Goal: Complete application form

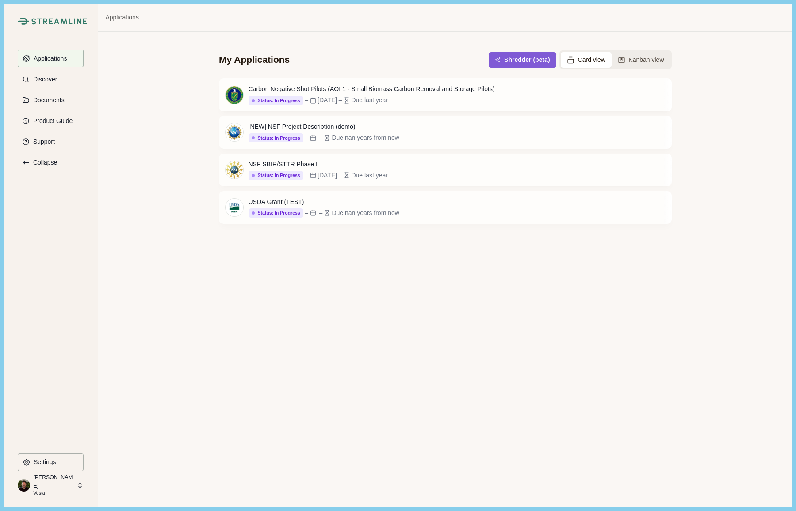
click at [61, 489] on p "Vesta" at bounding box center [53, 492] width 41 height 7
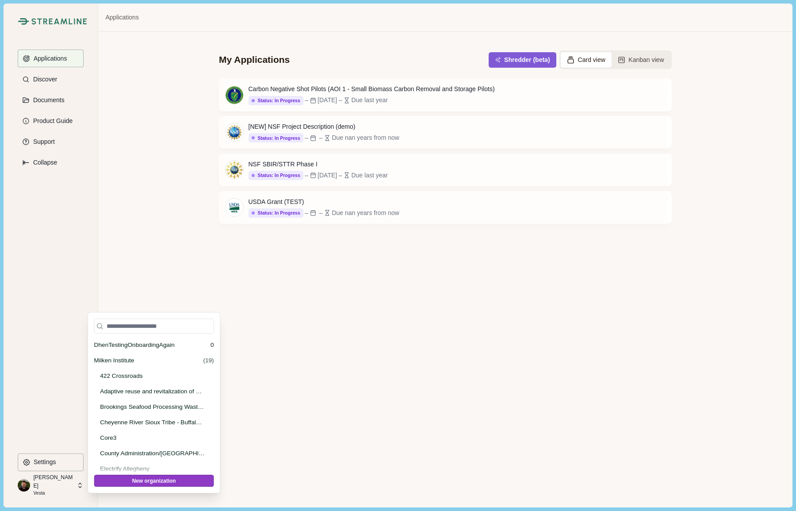
scroll to position [34385, 0]
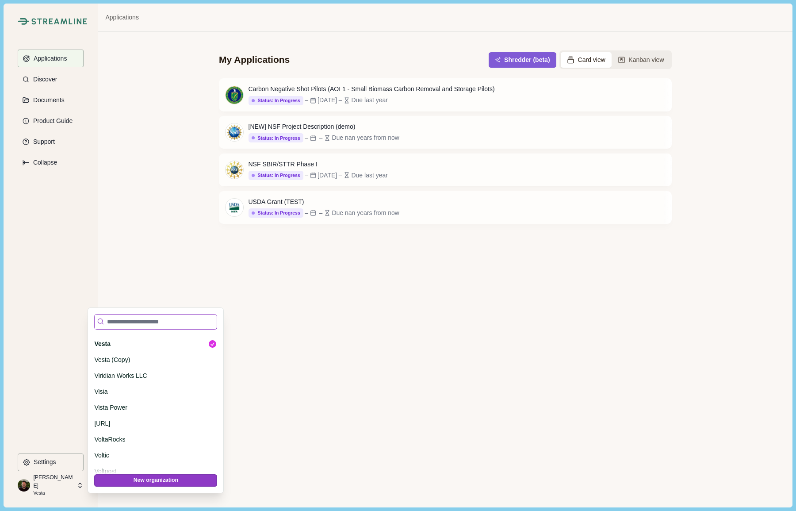
click at [129, 324] on input at bounding box center [155, 321] width 123 height 15
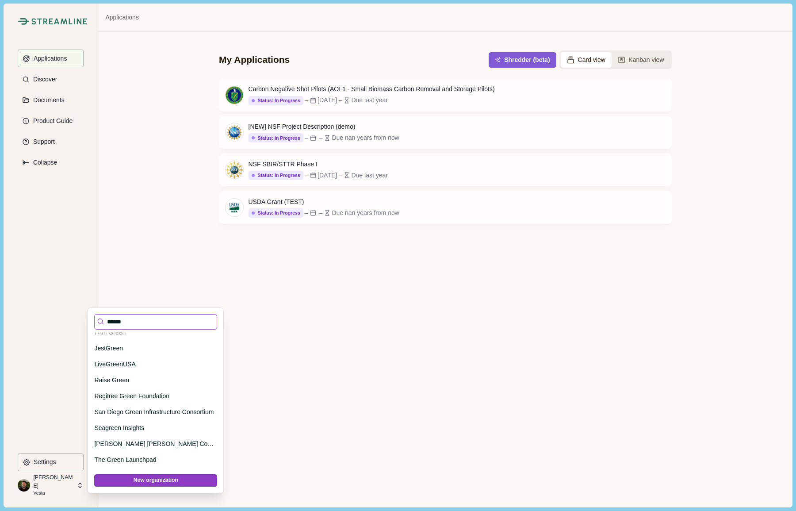
scroll to position [0, 0]
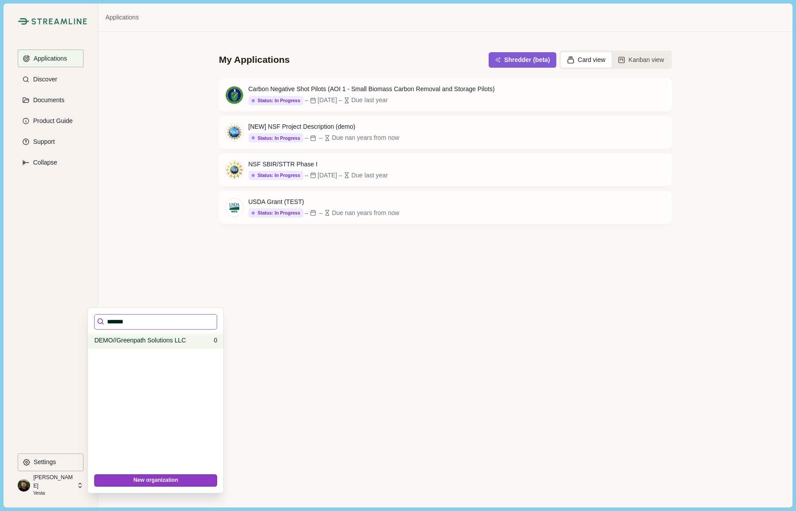
type input "*******"
click at [131, 341] on p "DEMO//Greenpath Solutions LLC" at bounding box center [152, 339] width 116 height 9
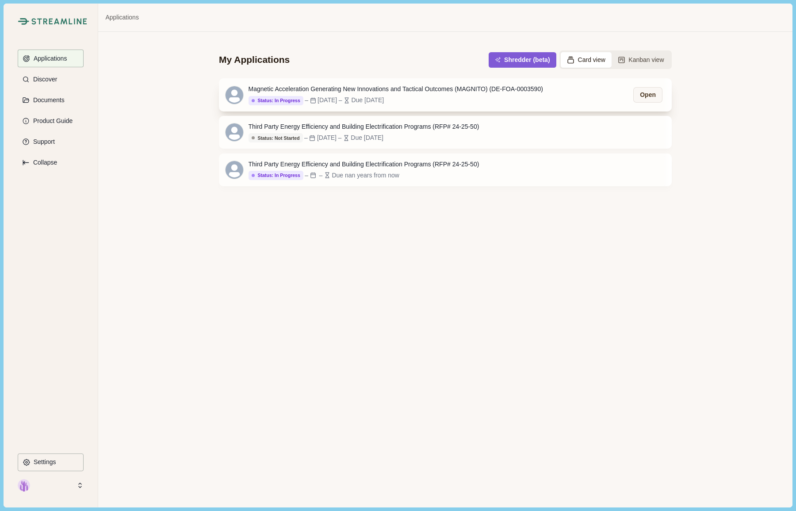
click at [349, 85] on div "Magnetic Acceleration Generating New Innovations and Tactical Outcomes (MAGNITO…" at bounding box center [395, 88] width 294 height 9
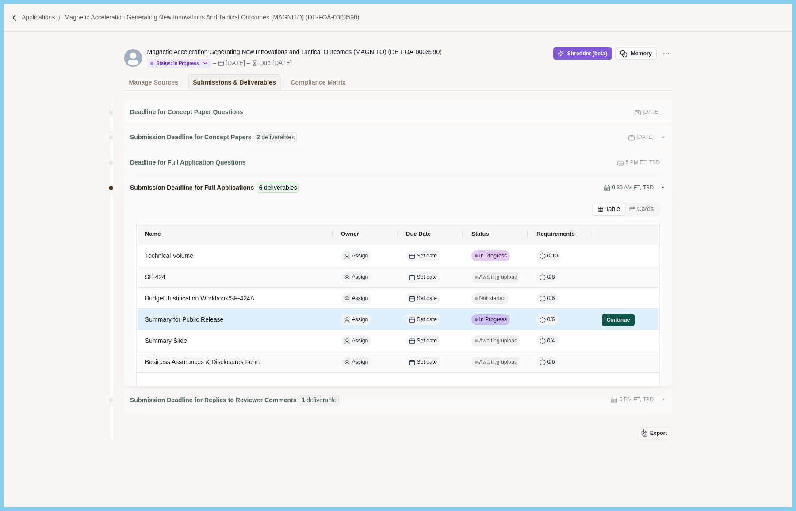
click at [609, 322] on button "Continue" at bounding box center [618, 319] width 33 height 12
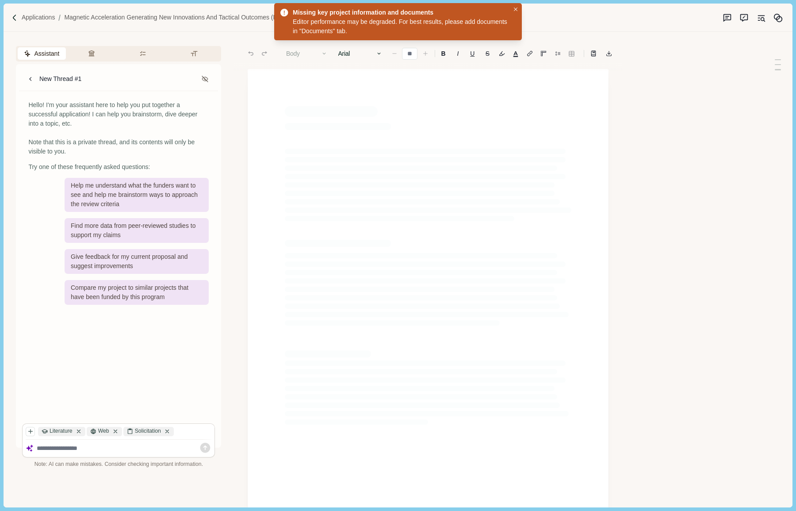
click at [61, 456] on div at bounding box center [119, 447] width 192 height 17
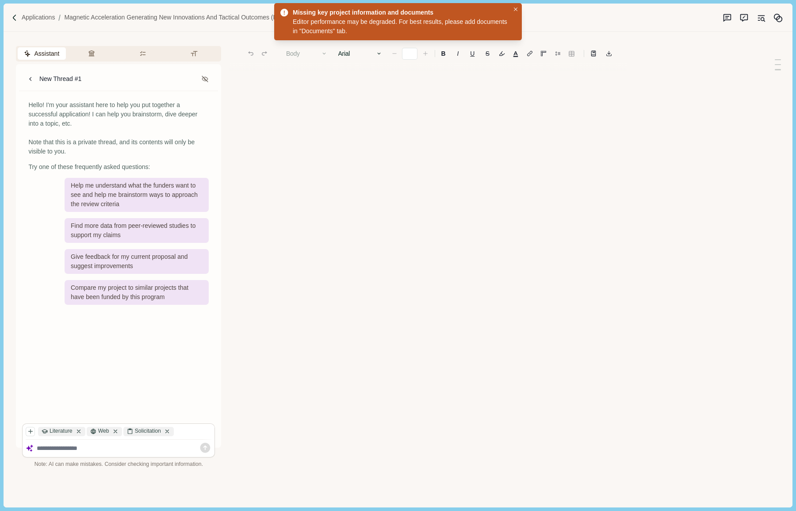
type input "**"
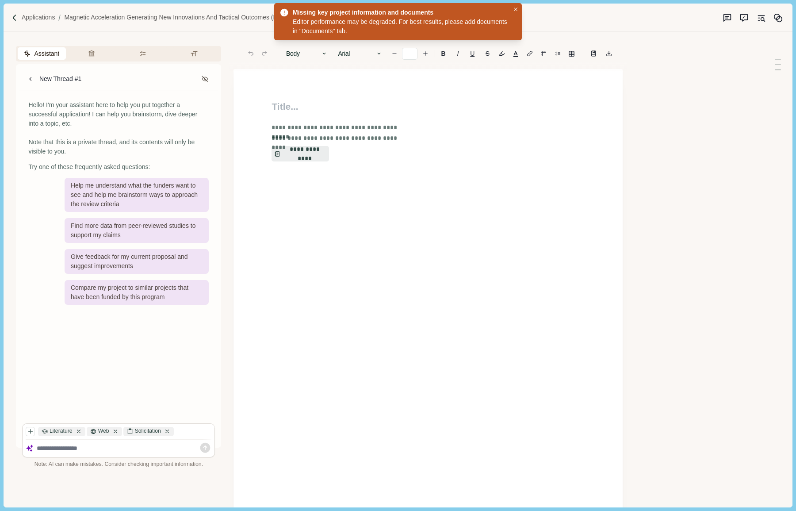
click at [62, 446] on textarea at bounding box center [124, 448] width 175 height 8
type textarea "**********"
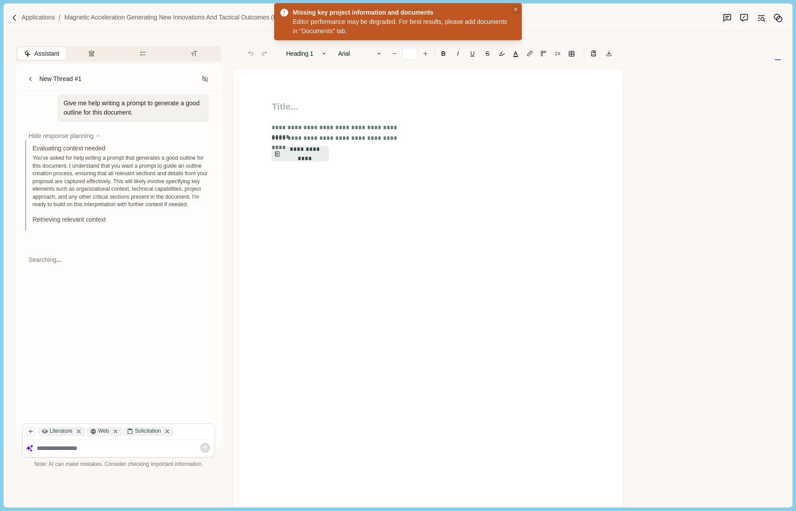
click at [515, 8] on icon "Close" at bounding box center [516, 10] width 4 height 4
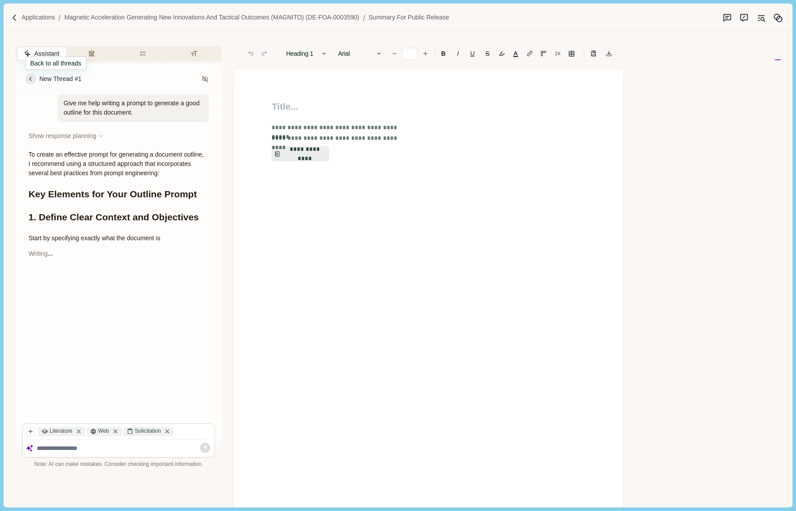
click at [31, 80] on icon at bounding box center [31, 79] width 8 height 8
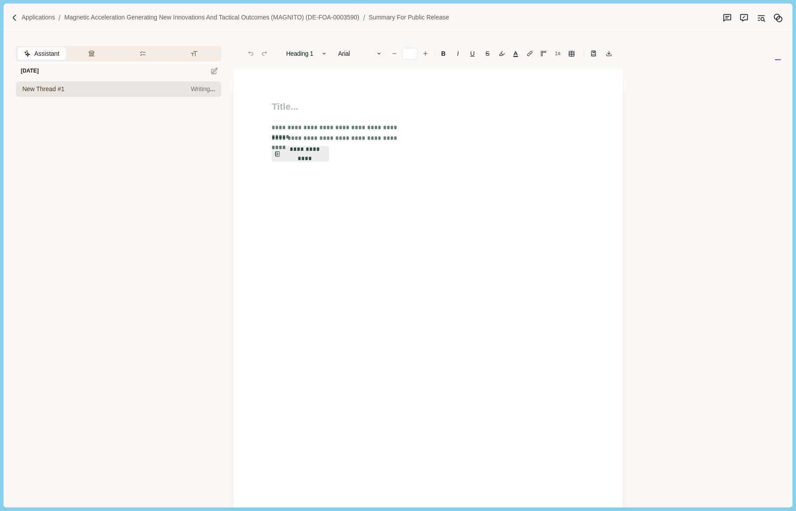
click at [51, 91] on span "New Thread #1" at bounding box center [43, 88] width 42 height 9
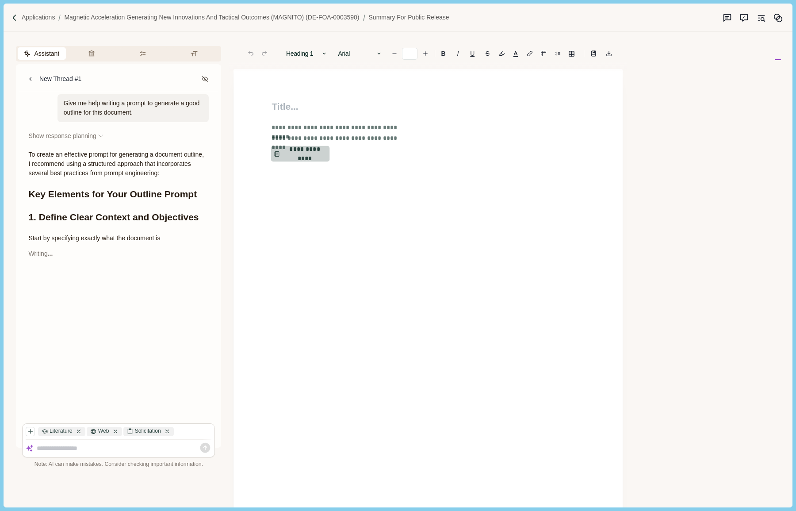
click at [302, 153] on button "**********" at bounding box center [300, 154] width 58 height 16
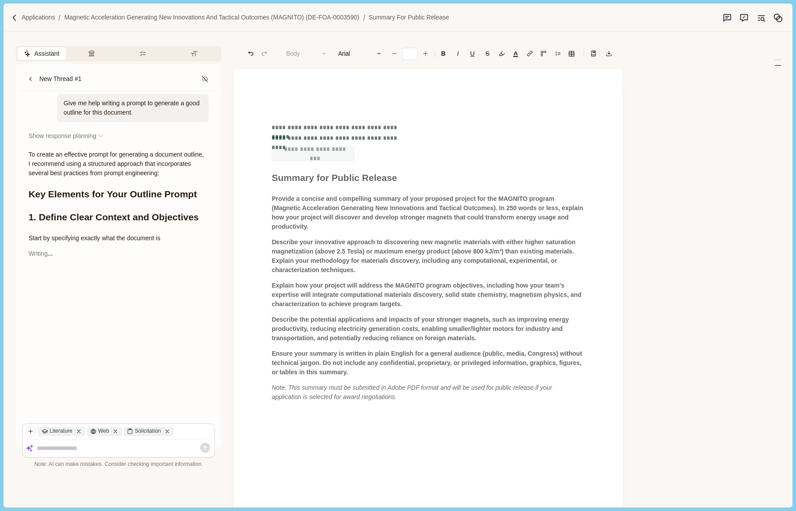
click at [46, 255] on div "Writing . . ." at bounding box center [118, 253] width 180 height 9
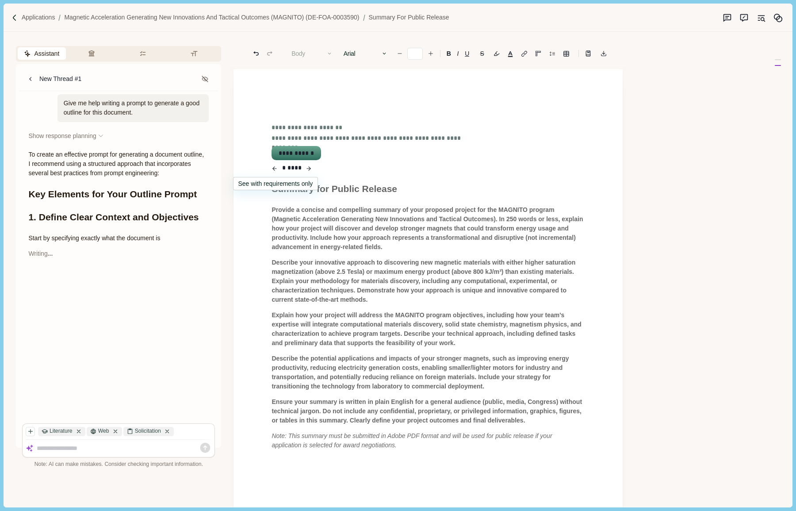
click at [276, 168] on icon "button" at bounding box center [275, 168] width 4 height 0
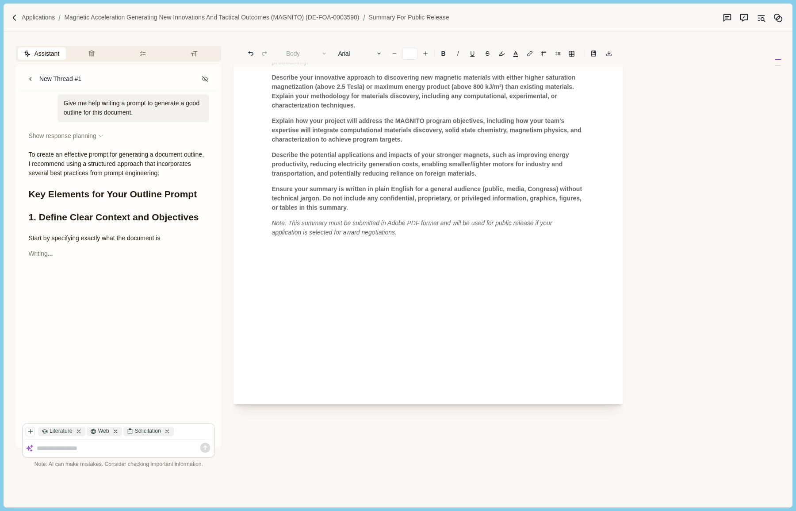
scroll to position [43, 0]
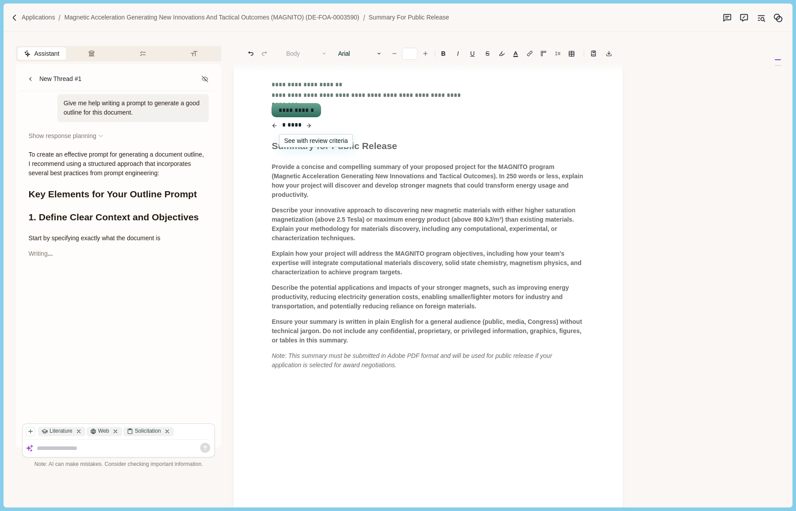
click at [310, 125] on icon "button" at bounding box center [310, 126] width 2 height 4
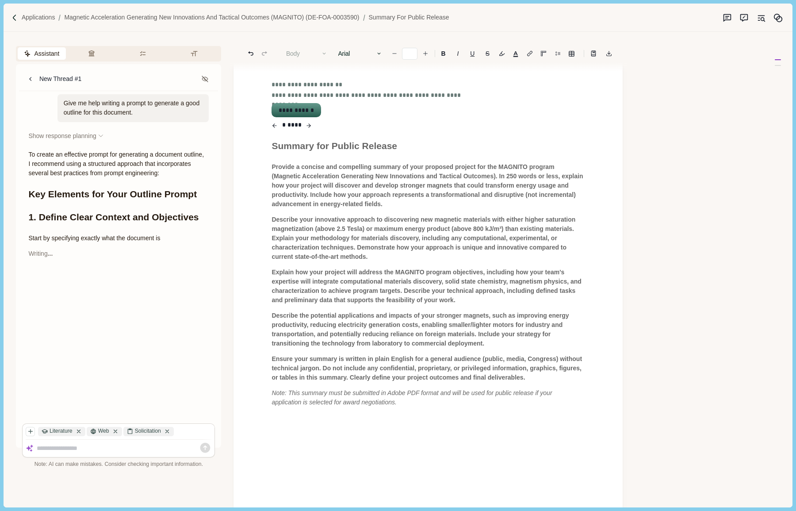
click at [304, 107] on button "**********" at bounding box center [296, 110] width 48 height 12
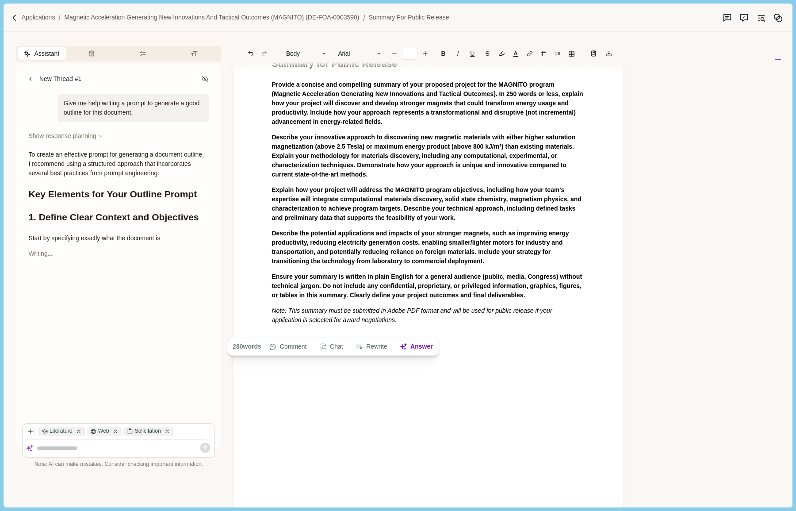
click at [80, 451] on div at bounding box center [124, 447] width 175 height 11
click at [506, 357] on div "Summary for Public Release Provide a concise and compelling summary of your pro…" at bounding box center [427, 281] width 389 height 511
click at [461, 315] on p "Note: This summary must be submitted in Adobe PDF format and will be used for p…" at bounding box center [427, 315] width 313 height 19
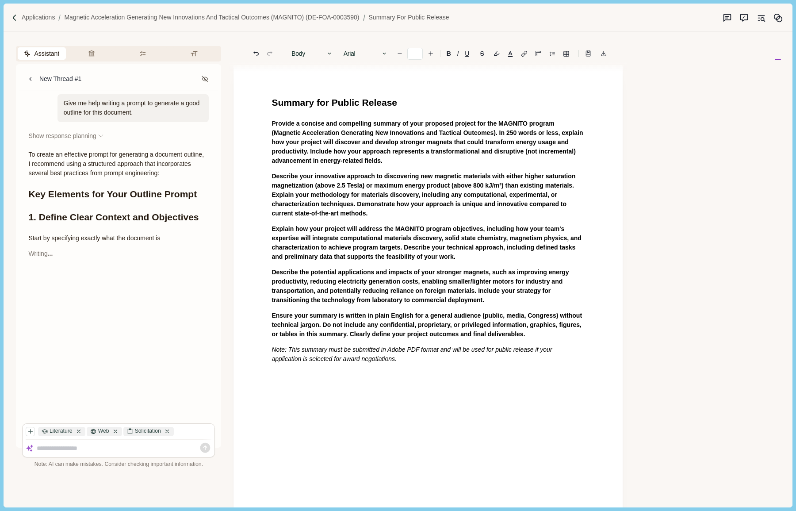
click at [84, 322] on div "Give me help writing a prompt to generate a good outline for this document. Sho…" at bounding box center [118, 255] width 193 height 329
click at [44, 20] on p "Applications" at bounding box center [39, 17] width 34 height 9
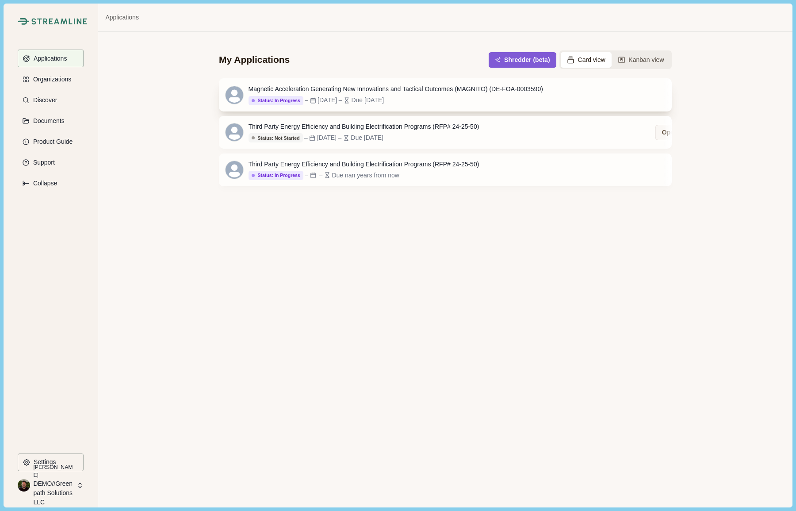
click at [343, 93] on div "Magnetic Acceleration Generating New Innovations and Tactical Outcomes (MAGNITO…" at bounding box center [395, 88] width 294 height 9
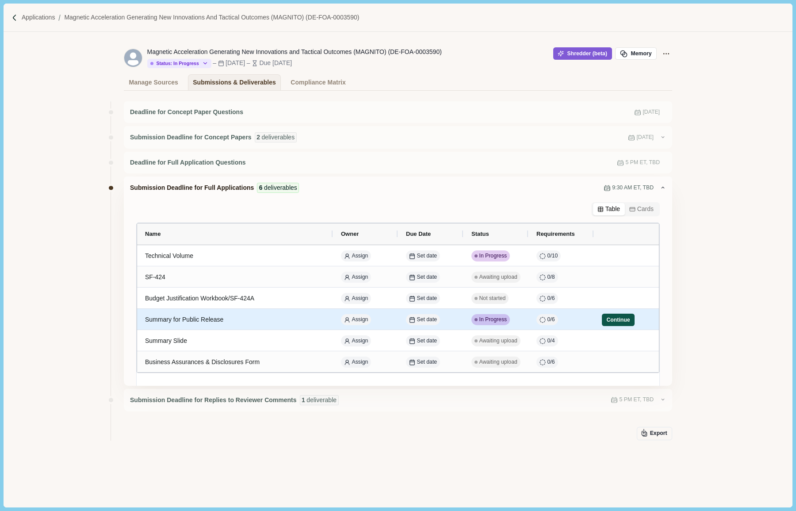
click at [617, 317] on button "Continue" at bounding box center [618, 319] width 33 height 12
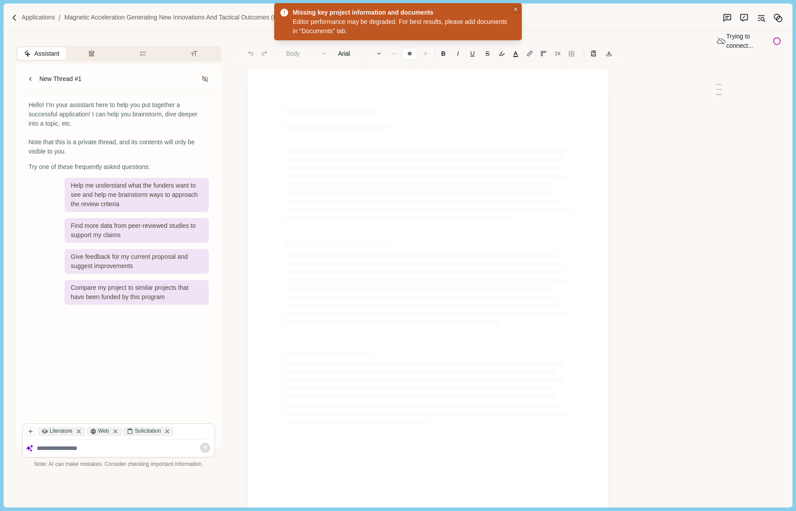
click at [517, 9] on button "Close" at bounding box center [515, 9] width 9 height 9
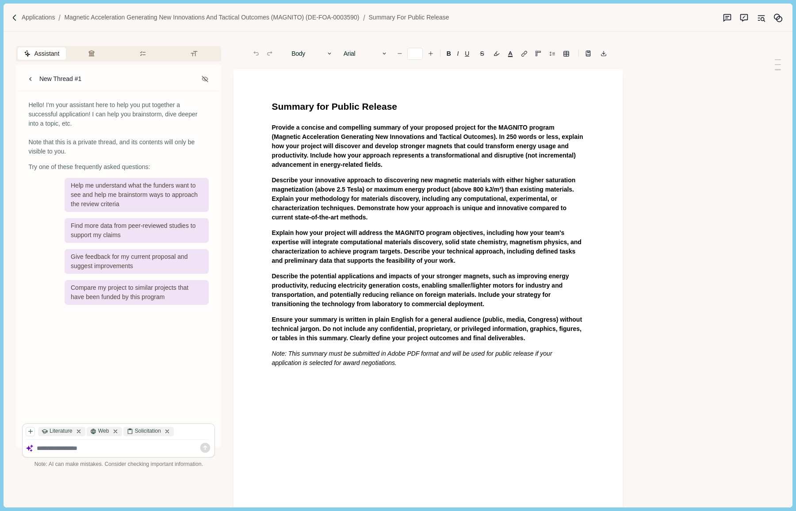
type input "**"
click at [58, 81] on div "New Thread #1" at bounding box center [60, 78] width 42 height 9
click at [45, 79] on div "New Thread #1" at bounding box center [60, 78] width 42 height 9
click at [31, 79] on icon at bounding box center [31, 79] width 8 height 8
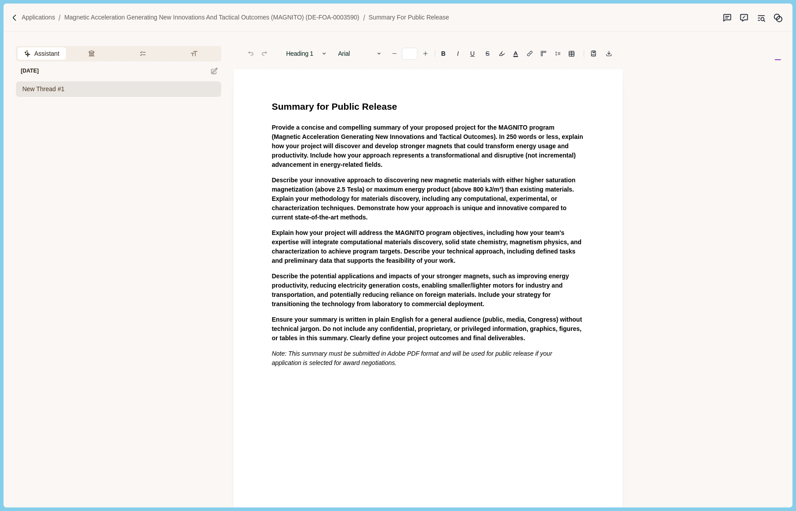
click at [61, 91] on span "New Thread #1" at bounding box center [43, 88] width 42 height 9
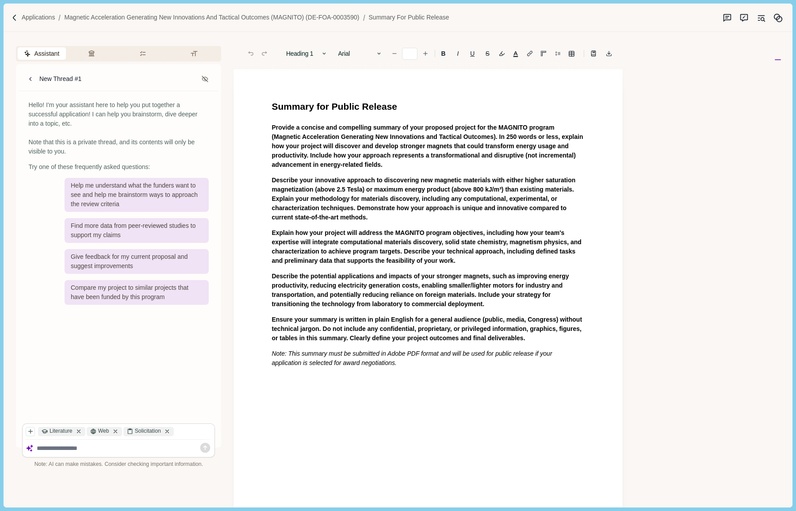
click at [85, 447] on textarea at bounding box center [124, 448] width 175 height 8
click at [499, 406] on div "Summary for Public Release Provide a concise and compelling summary of your pro…" at bounding box center [427, 324] width 389 height 511
